Goal: Transaction & Acquisition: Book appointment/travel/reservation

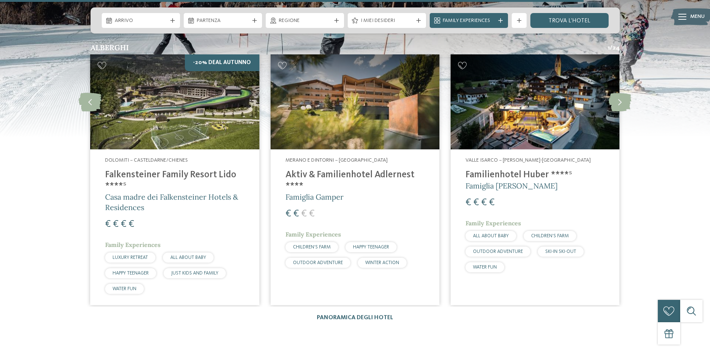
scroll to position [1640, 0]
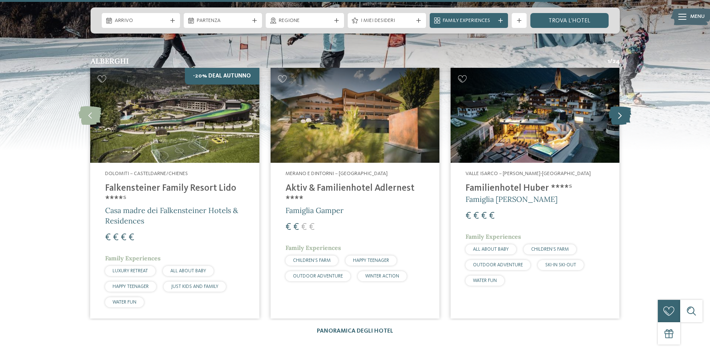
click at [620, 106] on icon at bounding box center [620, 115] width 23 height 19
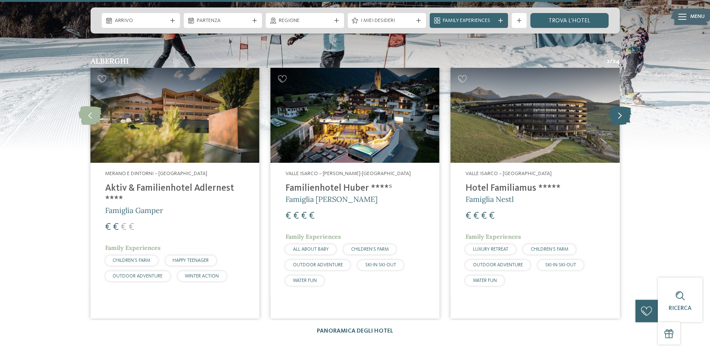
click at [619, 106] on icon at bounding box center [620, 115] width 23 height 19
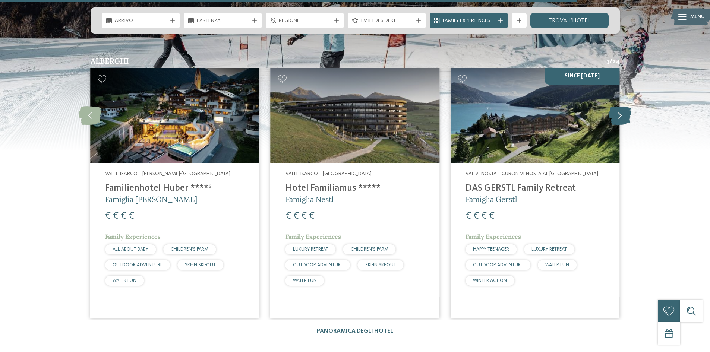
click at [619, 106] on icon at bounding box center [620, 115] width 23 height 19
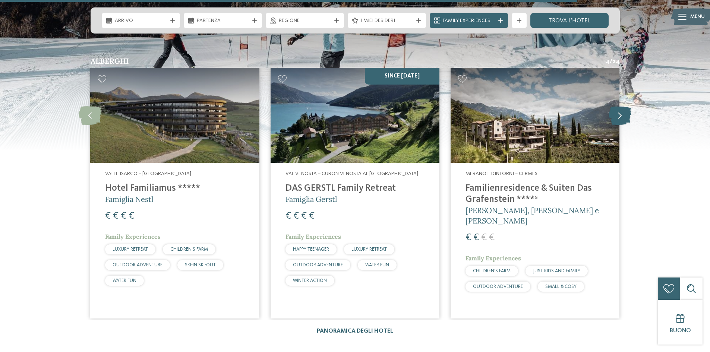
click at [619, 106] on icon at bounding box center [620, 115] width 23 height 19
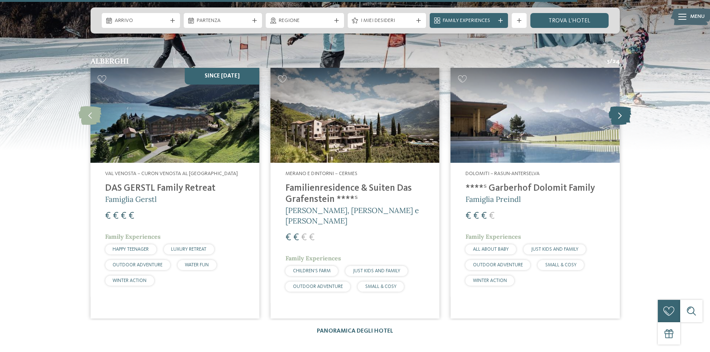
click at [619, 106] on icon at bounding box center [620, 115] width 23 height 19
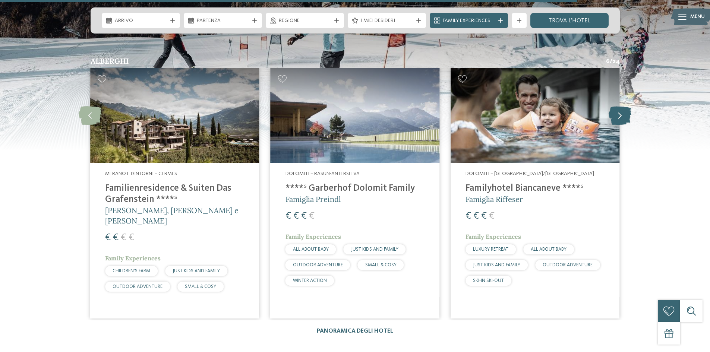
click at [619, 106] on icon at bounding box center [620, 115] width 23 height 19
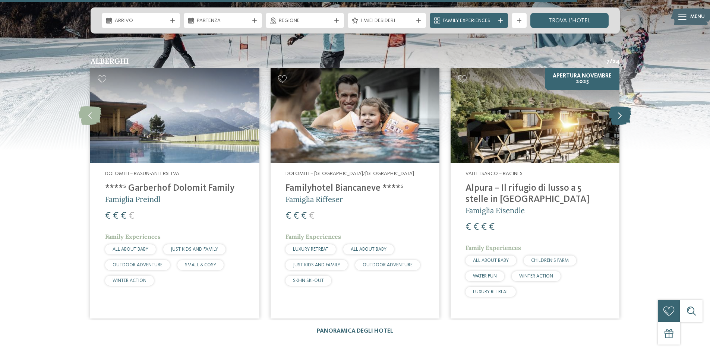
click at [619, 106] on icon at bounding box center [620, 115] width 23 height 19
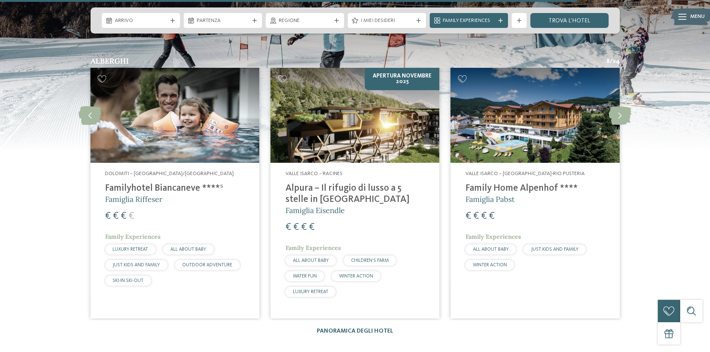
click at [500, 143] on img at bounding box center [535, 115] width 169 height 95
click at [624, 106] on icon at bounding box center [620, 115] width 23 height 19
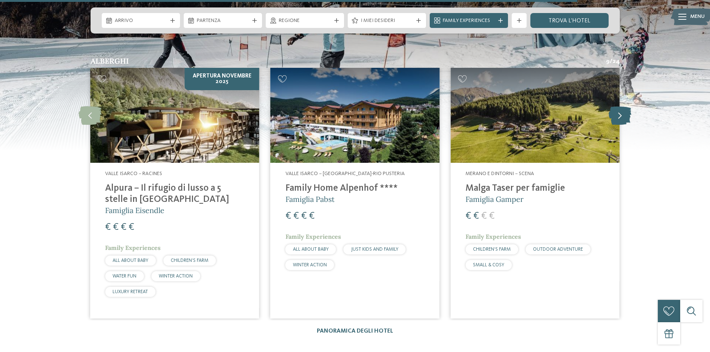
click at [623, 106] on icon at bounding box center [620, 115] width 23 height 19
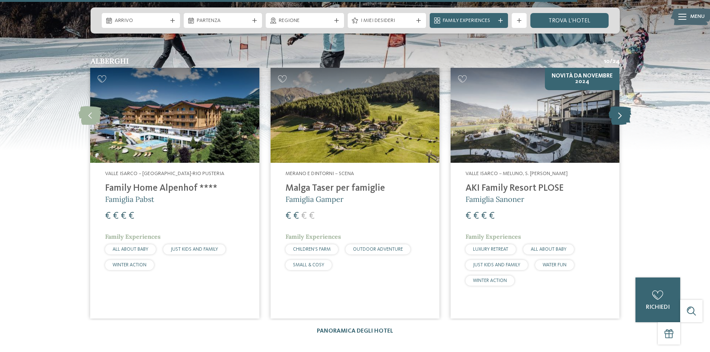
click at [623, 106] on icon at bounding box center [620, 115] width 23 height 19
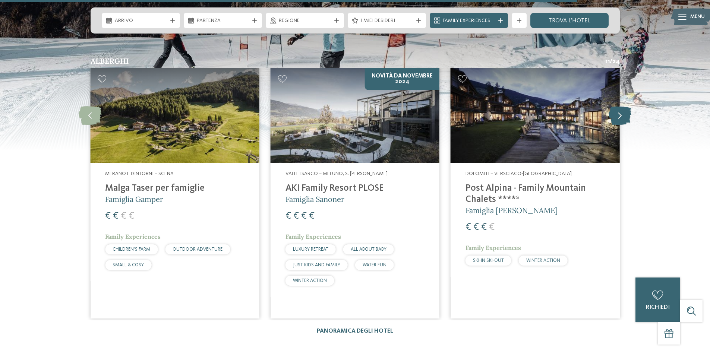
click at [623, 106] on icon at bounding box center [620, 115] width 23 height 19
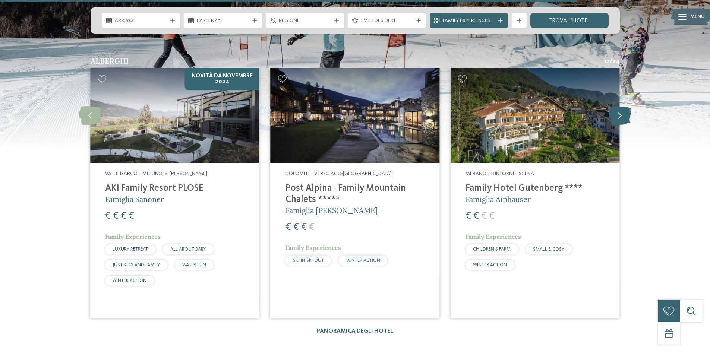
click at [624, 106] on icon at bounding box center [620, 115] width 23 height 19
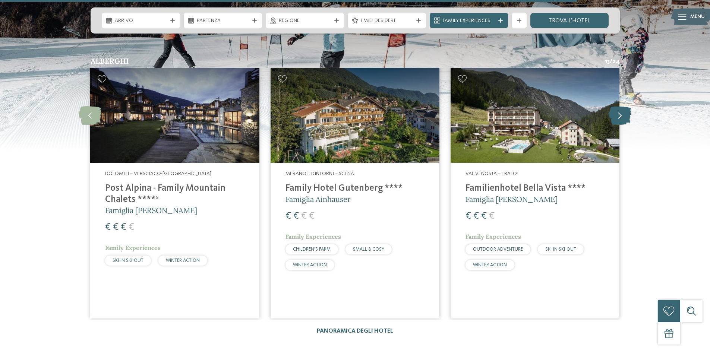
click at [626, 106] on icon at bounding box center [620, 115] width 23 height 19
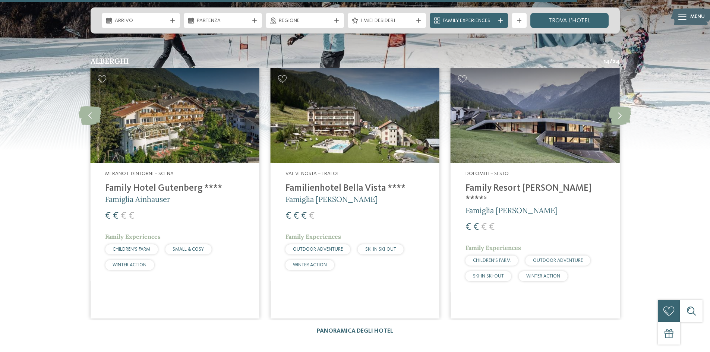
click at [552, 135] on img at bounding box center [535, 115] width 169 height 95
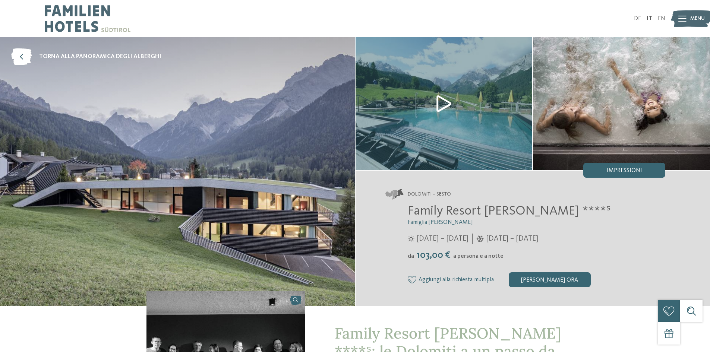
click at [443, 103] on img at bounding box center [444, 103] width 177 height 133
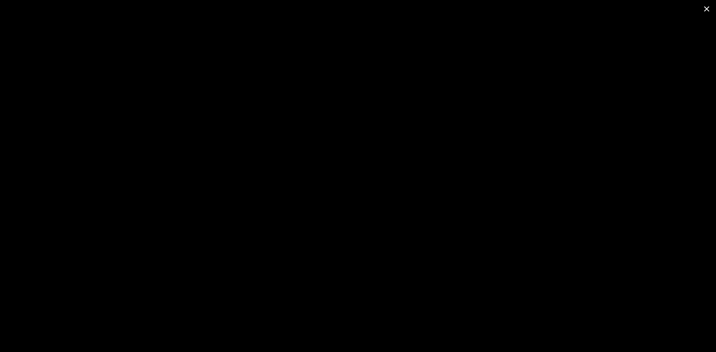
click at [706, 10] on span at bounding box center [706, 9] width 19 height 18
